Goal: Task Accomplishment & Management: Use online tool/utility

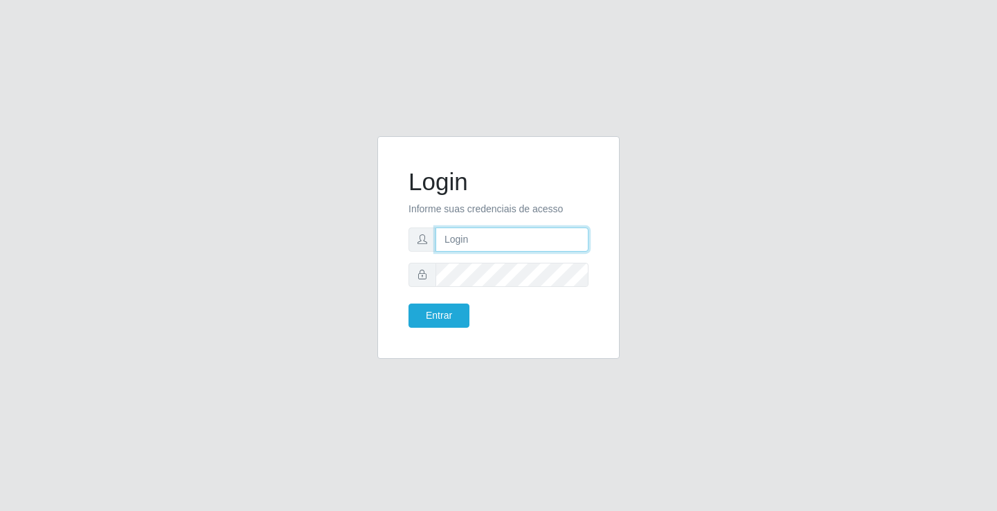
click at [515, 242] on input "text" at bounding box center [511, 240] width 153 height 24
type input "[EMAIL_ADDRESS][DOMAIN_NAME]"
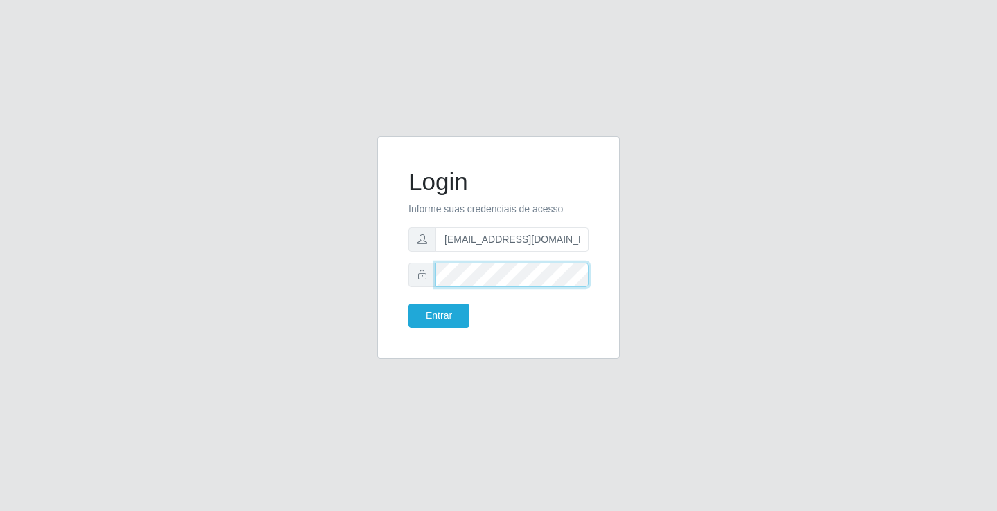
click at [408, 304] on button "Entrar" at bounding box center [438, 316] width 61 height 24
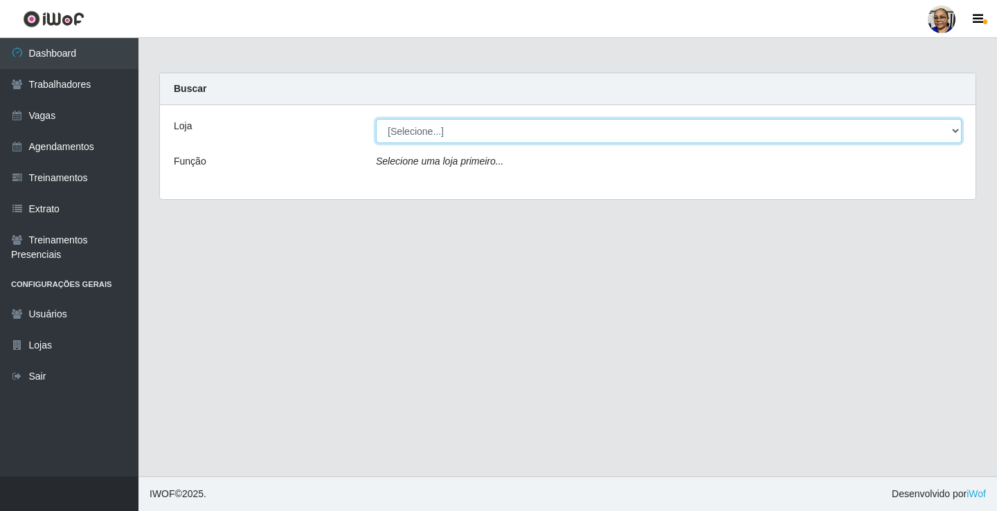
click at [954, 129] on select "[Selecione...] Mercadinho [GEOGRAPHIC_DATA]" at bounding box center [669, 131] width 586 height 24
select select "345"
click at [376, 119] on select "[Selecione...] Mercadinho [GEOGRAPHIC_DATA]" at bounding box center [669, 131] width 586 height 24
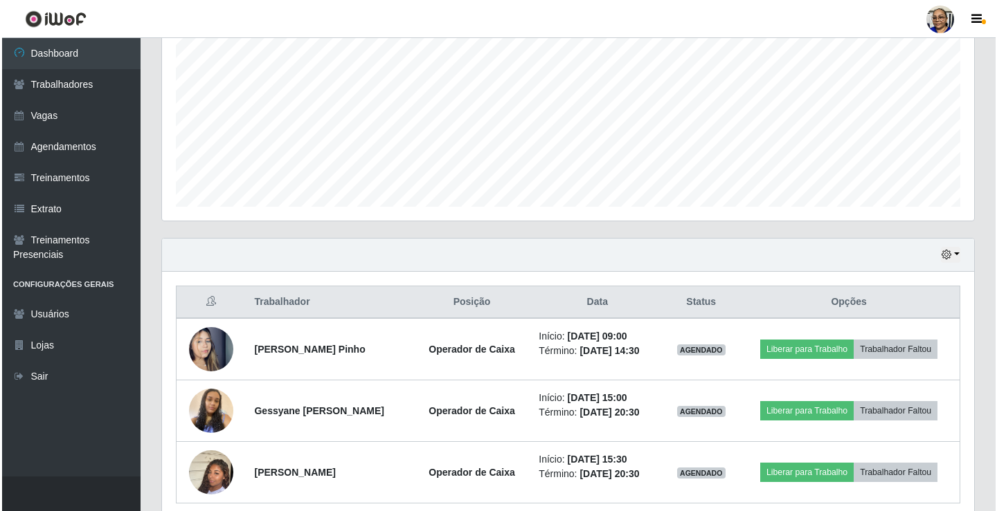
scroll to position [346, 0]
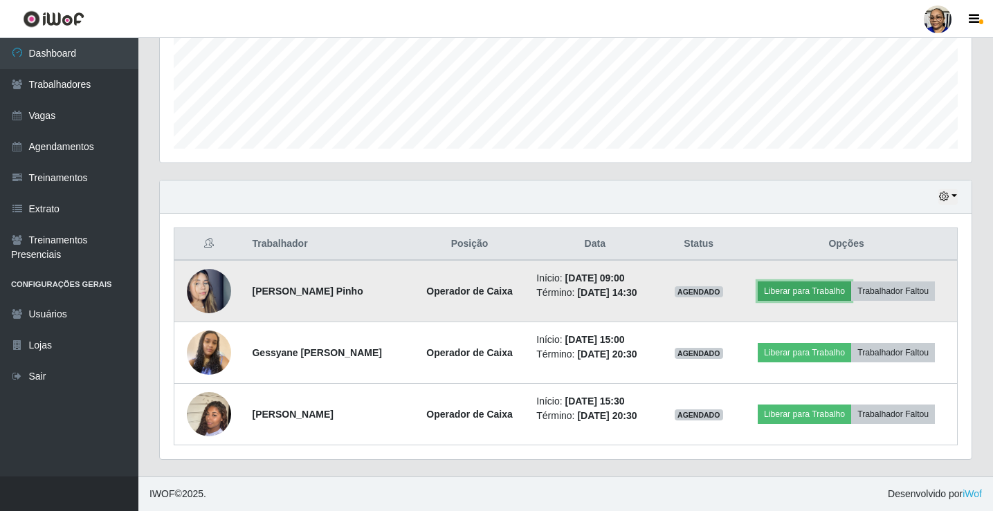
click at [813, 290] on button "Liberar para Trabalho" at bounding box center [804, 291] width 93 height 19
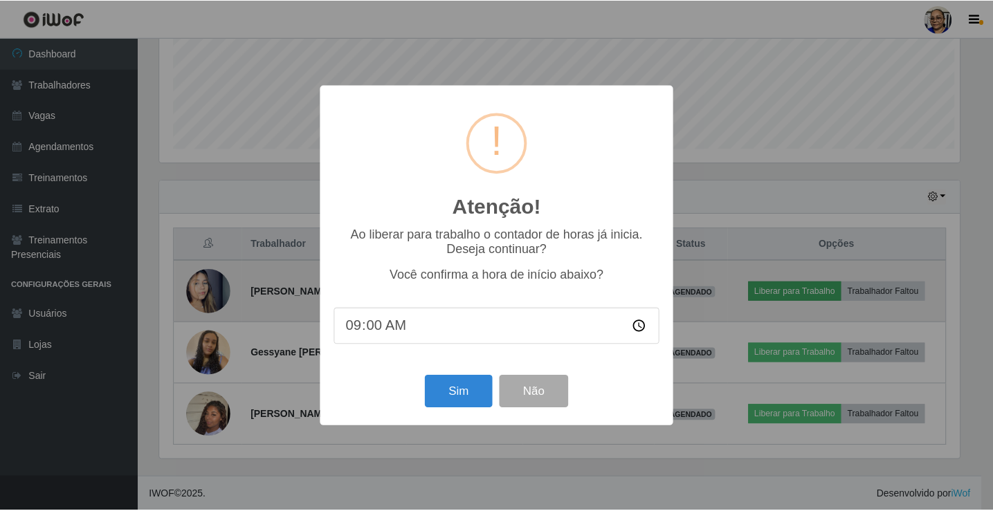
scroll to position [287, 804]
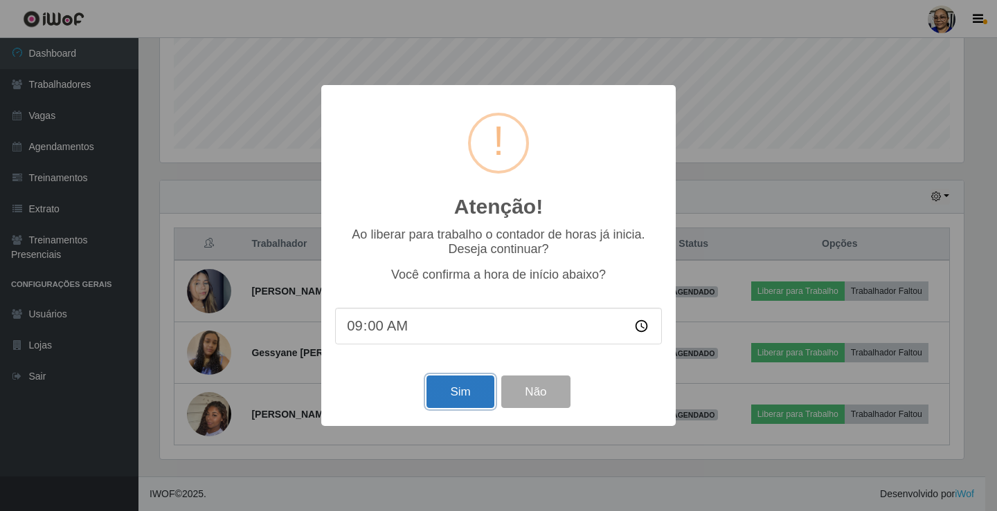
click at [462, 397] on button "Sim" at bounding box center [459, 392] width 67 height 33
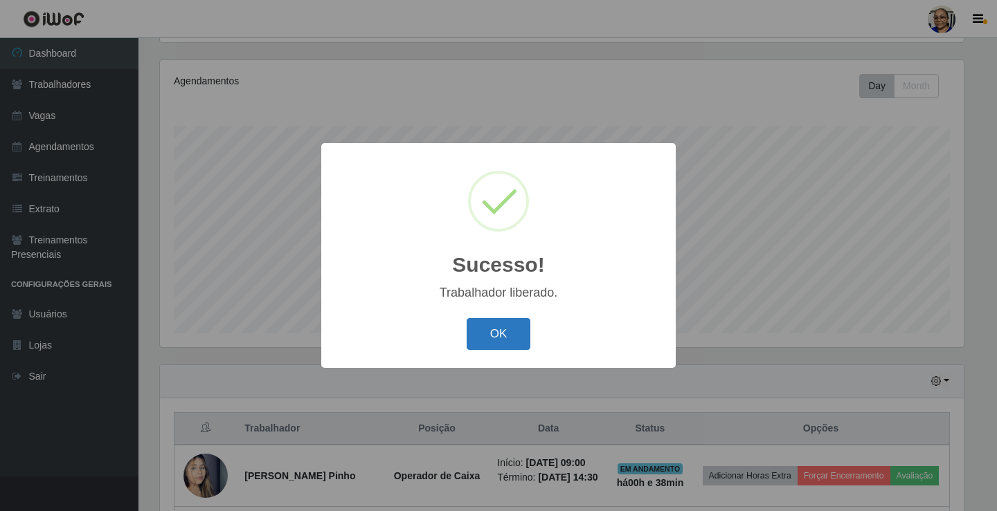
click at [503, 329] on button "OK" at bounding box center [498, 334] width 64 height 33
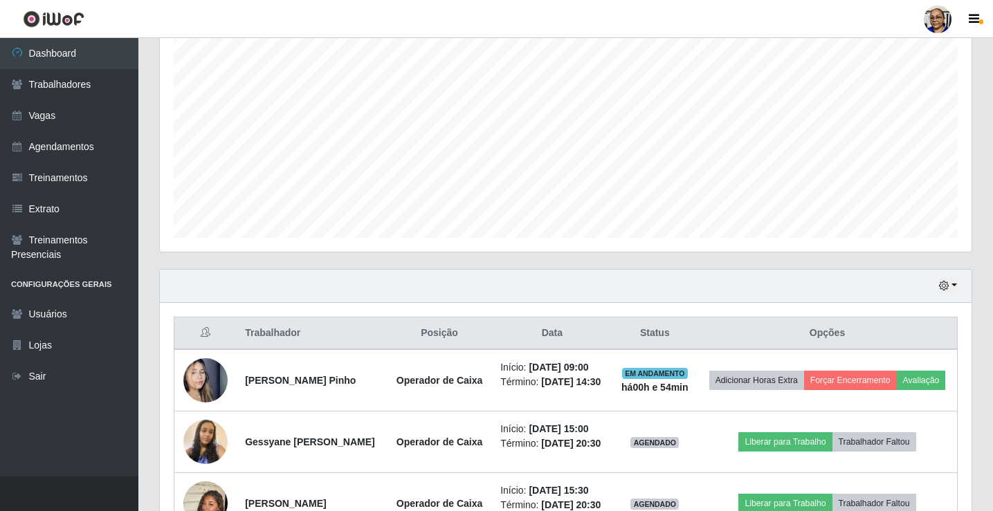
scroll to position [31, 0]
